Goal: Task Accomplishment & Management: Manage account settings

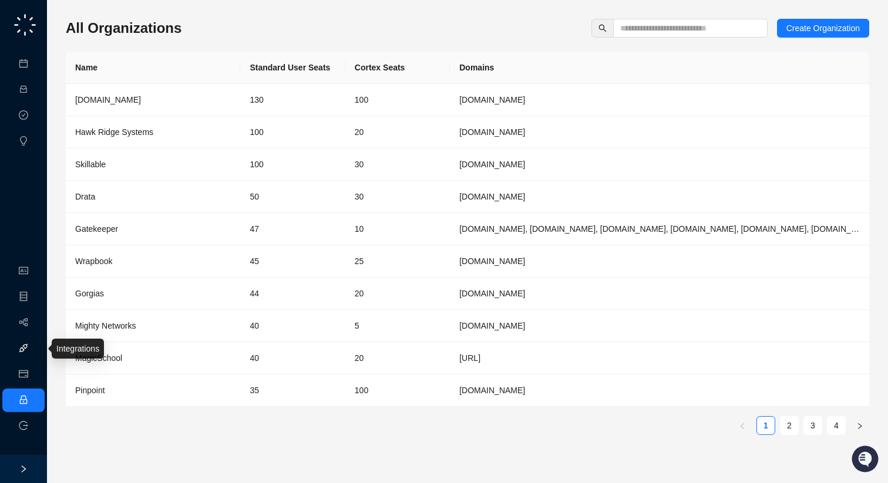
click at [34, 349] on link "Integrations" at bounding box center [55, 348] width 43 height 9
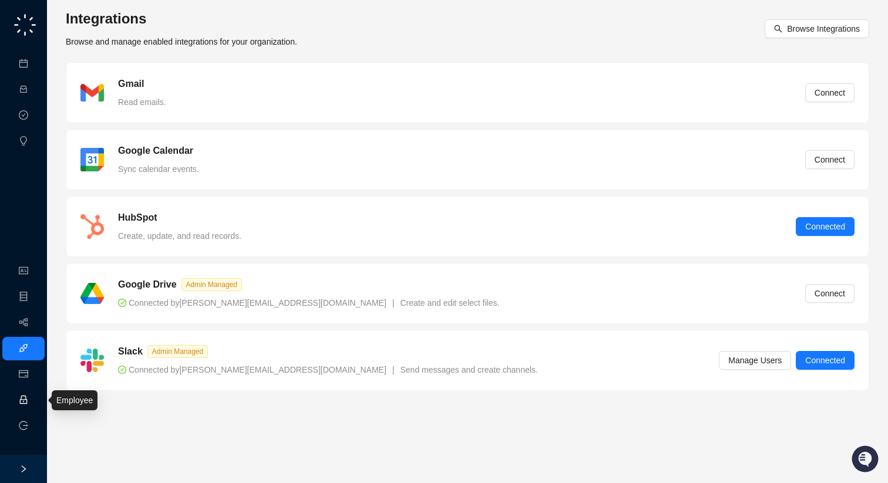
click at [34, 400] on link "Employee" at bounding box center [52, 400] width 36 height 9
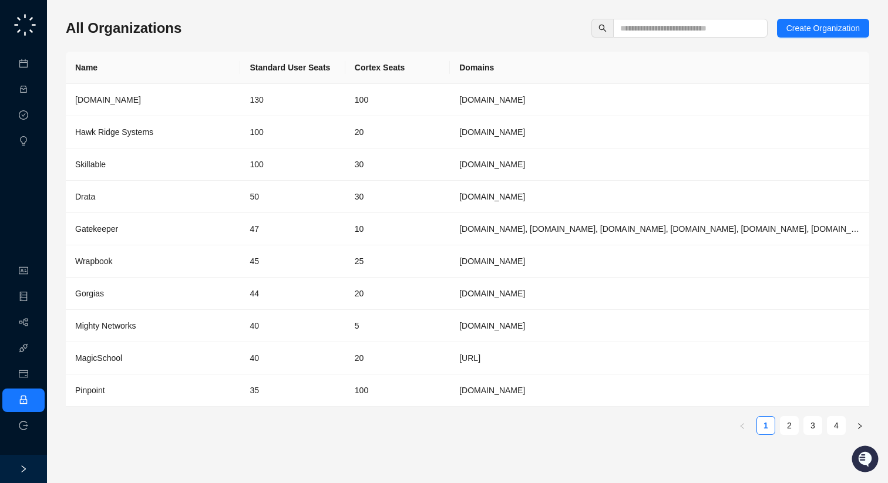
click at [665, 14] on div "All Organizations Create Organization Name Standard User Seats Cortex Seats Dom…" at bounding box center [467, 241] width 803 height 464
click at [664, 29] on input "text" at bounding box center [685, 28] width 131 height 13
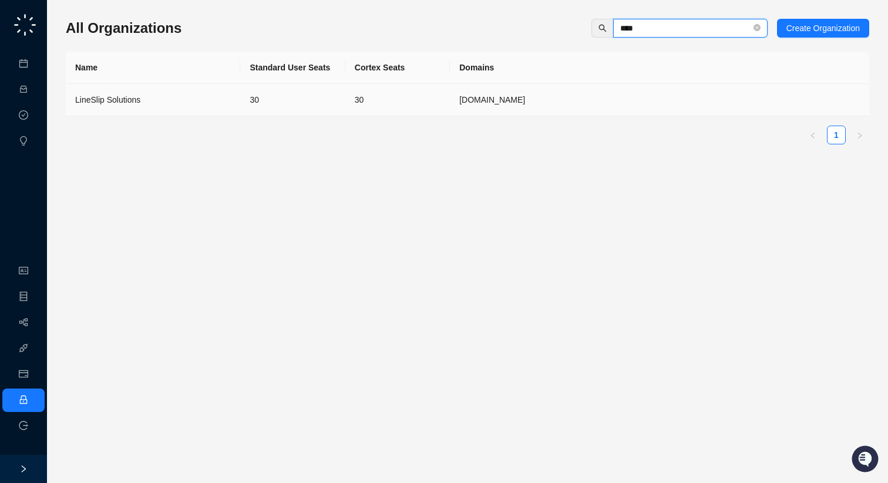
type input "****"
click at [267, 108] on td "30" at bounding box center [292, 100] width 105 height 32
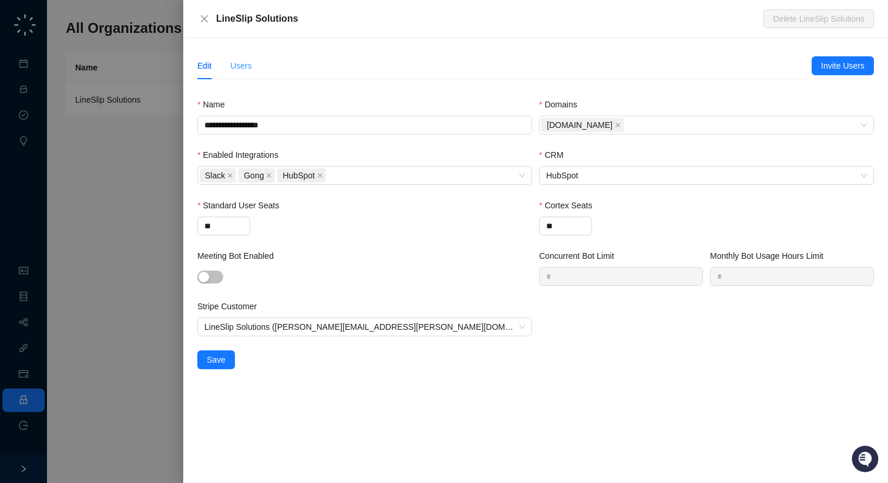
click at [247, 72] on div "Users" at bounding box center [241, 65] width 22 height 27
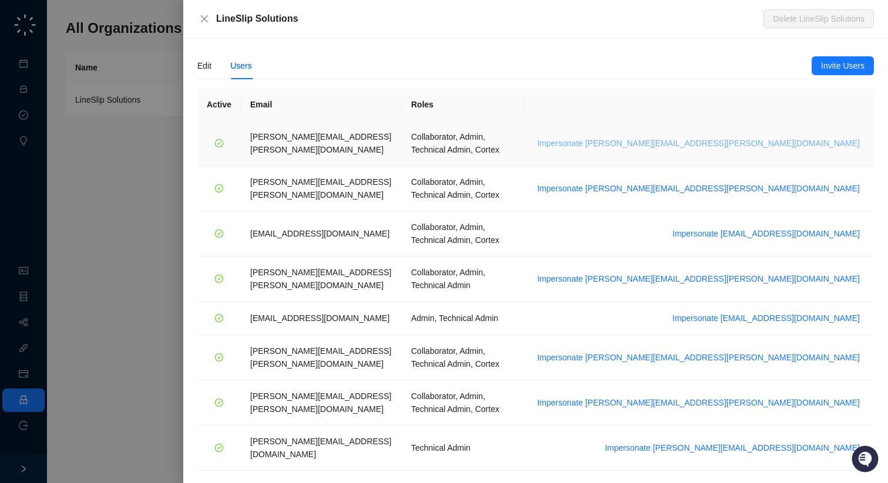
click at [787, 140] on span "Impersonate [PERSON_NAME][EMAIL_ADDRESS][PERSON_NAME][DOMAIN_NAME]" at bounding box center [698, 143] width 322 height 13
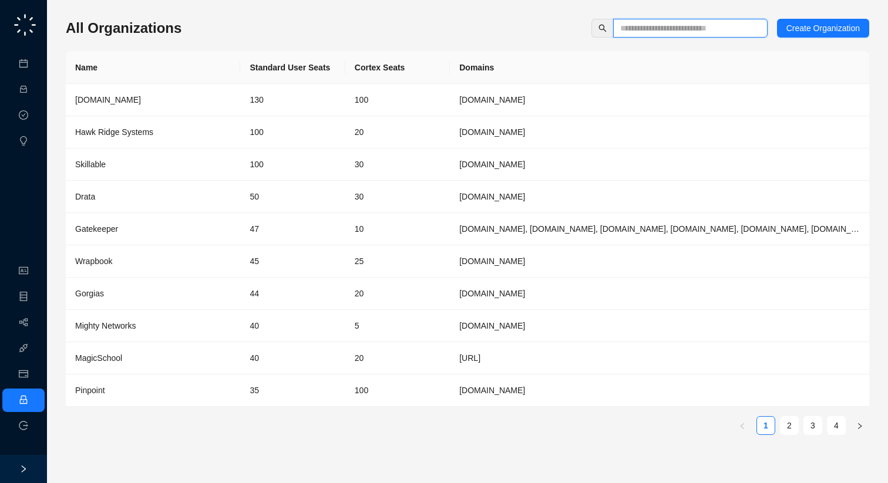
click at [681, 33] on input "text" at bounding box center [685, 28] width 131 height 13
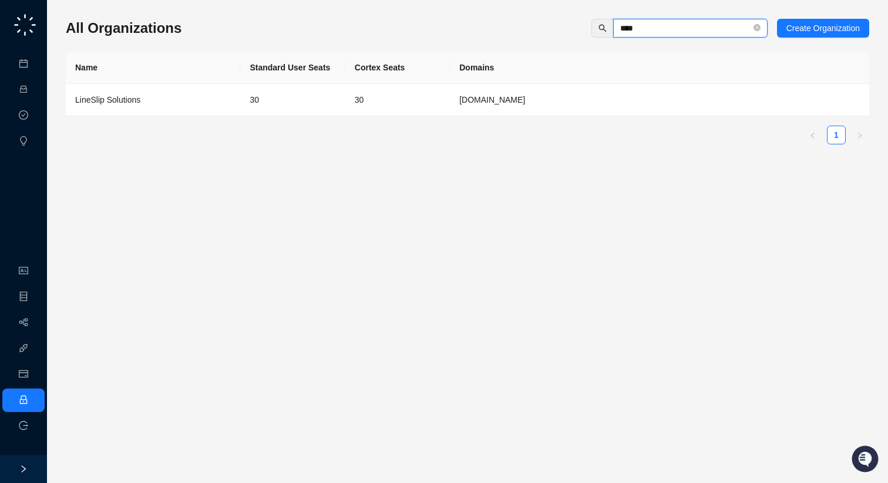
type input "****"
click at [208, 94] on div "LineSlip Solutions" at bounding box center [153, 99] width 156 height 13
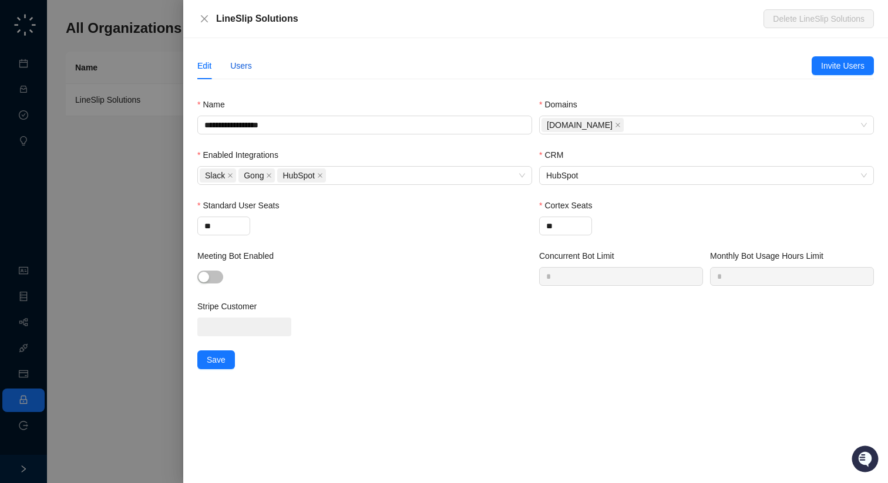
click at [247, 61] on div "Users" at bounding box center [241, 65] width 22 height 13
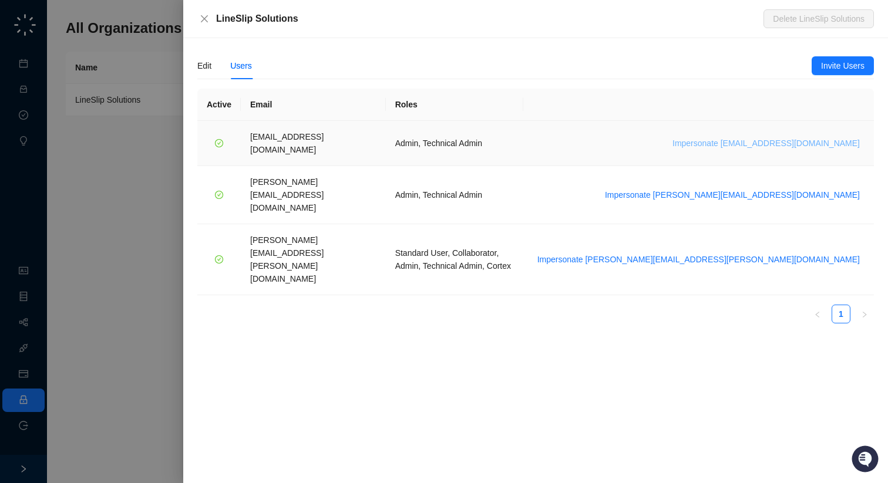
click at [742, 137] on span "Impersonate atoledo@lineslipsolutions.com" at bounding box center [765, 143] width 187 height 13
